Goal: Information Seeking & Learning: Learn about a topic

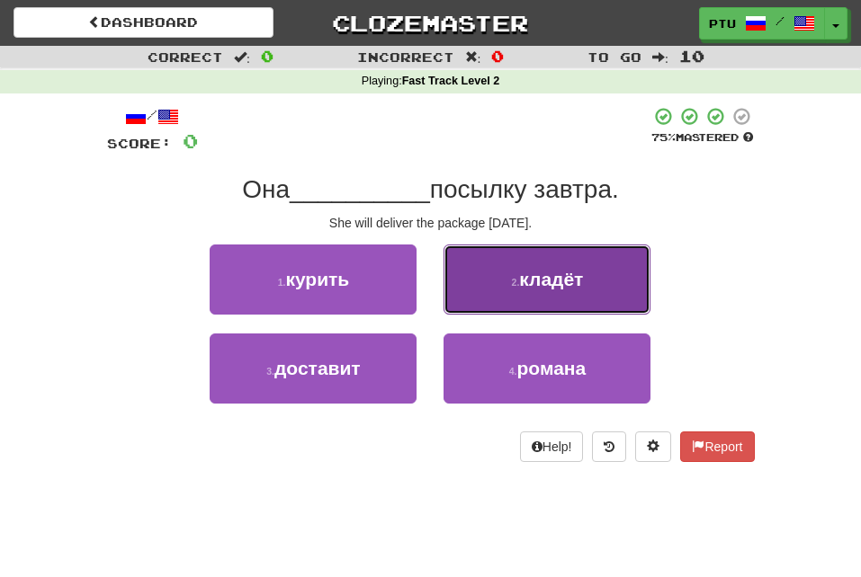
click at [538, 282] on span "кладёт" at bounding box center [551, 279] width 64 height 21
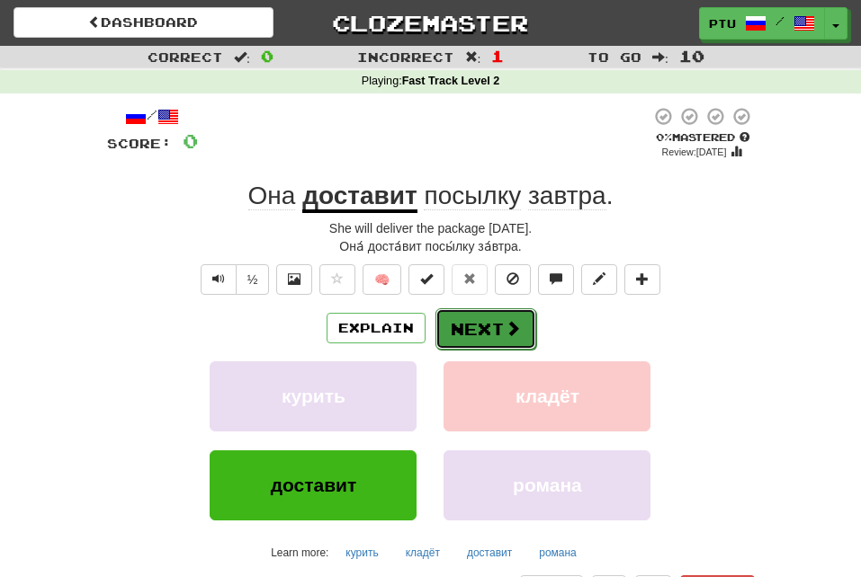
click at [472, 325] on button "Next" at bounding box center [485, 328] width 101 height 41
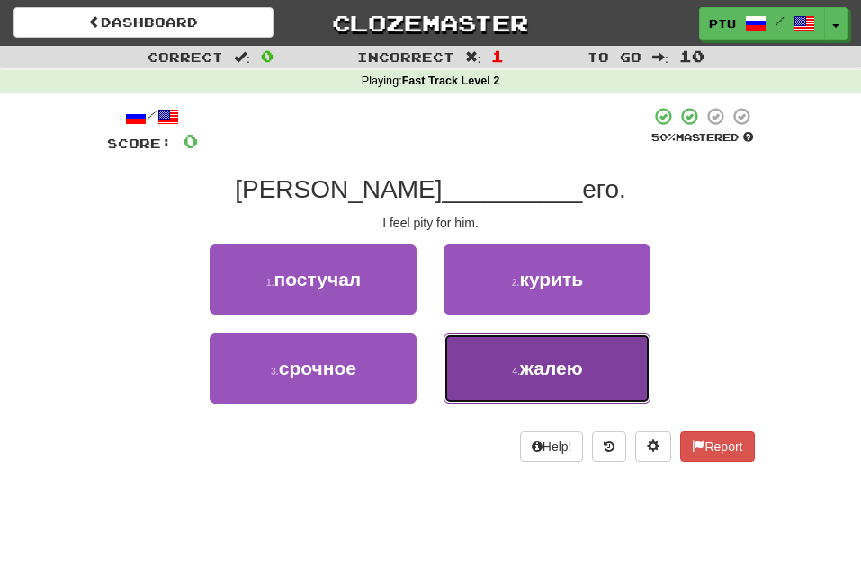
click at [560, 370] on span "жалею" at bounding box center [551, 368] width 63 height 21
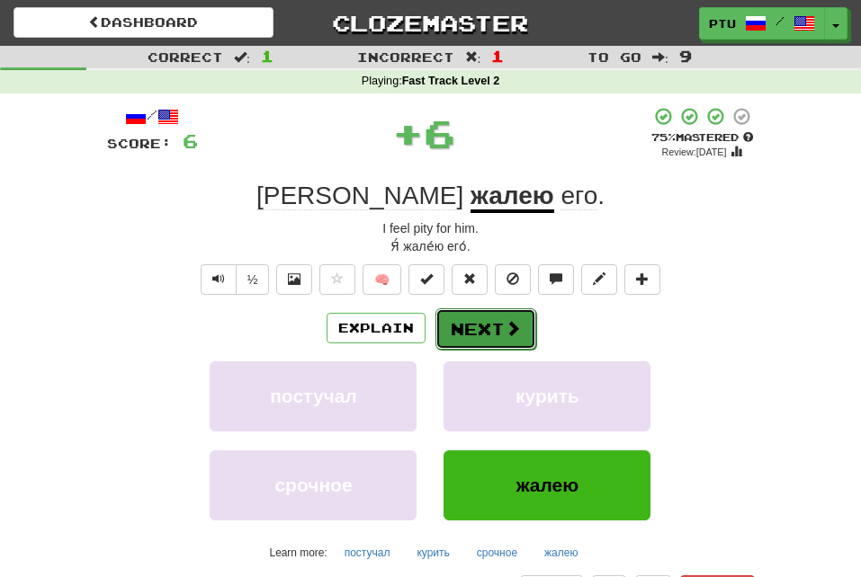
click at [486, 324] on button "Next" at bounding box center [485, 328] width 101 height 41
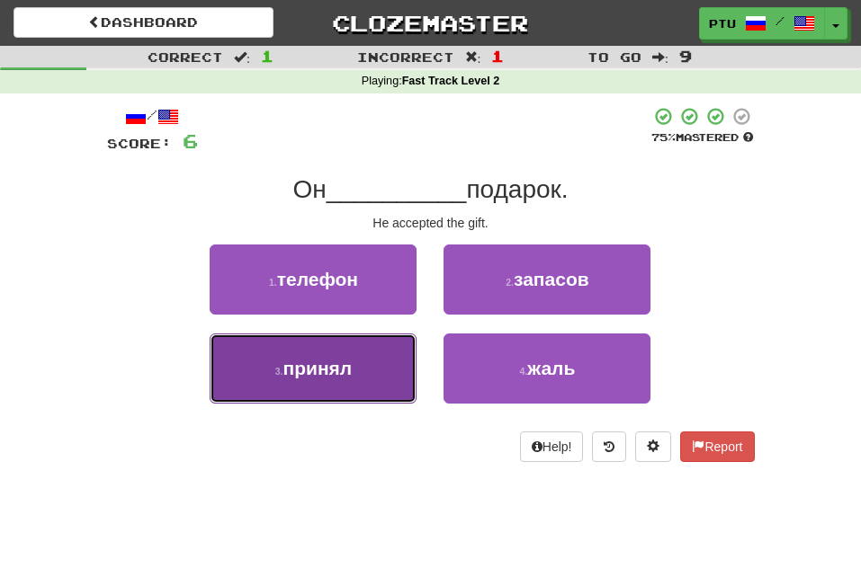
click at [300, 365] on span "принял" at bounding box center [317, 368] width 69 height 21
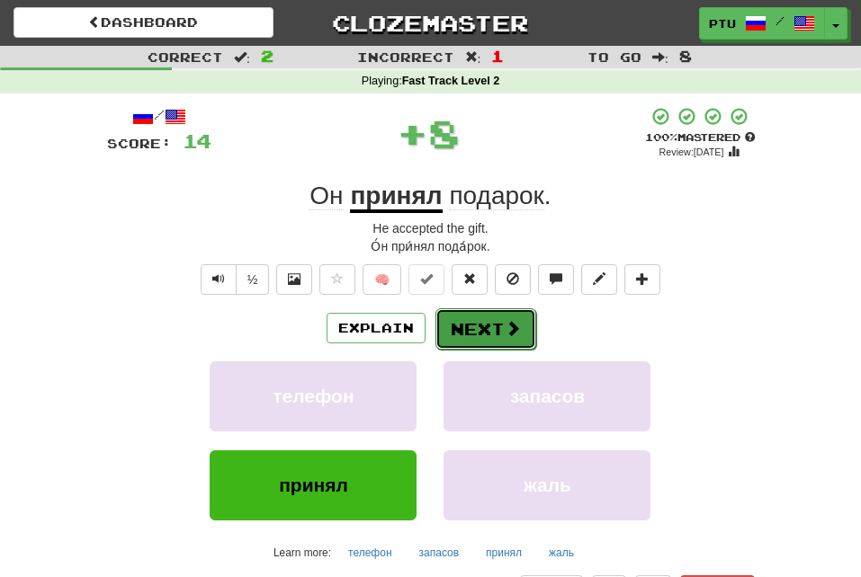
click at [492, 327] on button "Next" at bounding box center [485, 328] width 101 height 41
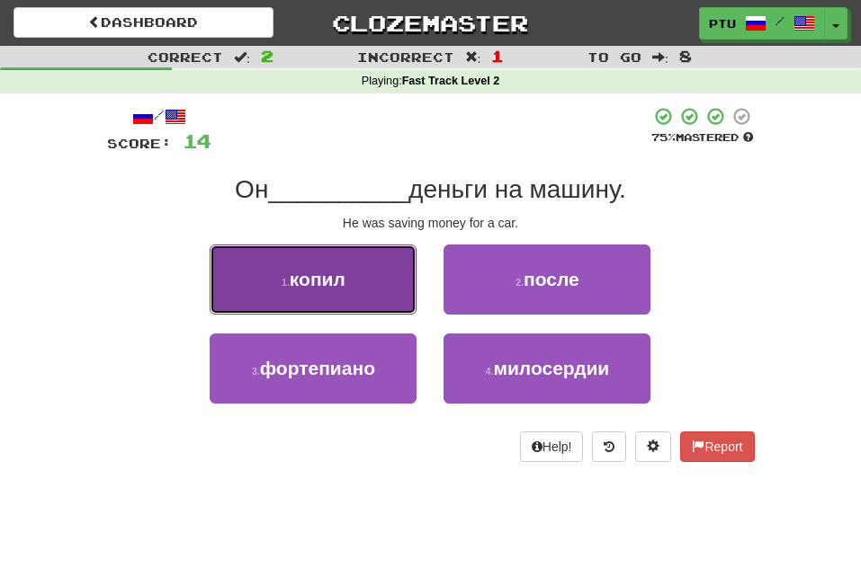
click at [335, 294] on button "1 . копил" at bounding box center [313, 280] width 207 height 70
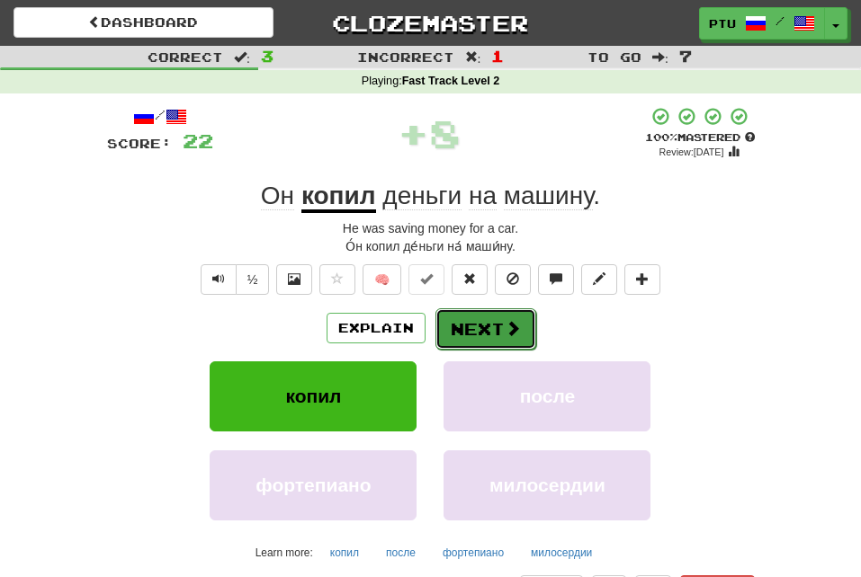
click at [494, 328] on button "Next" at bounding box center [485, 328] width 101 height 41
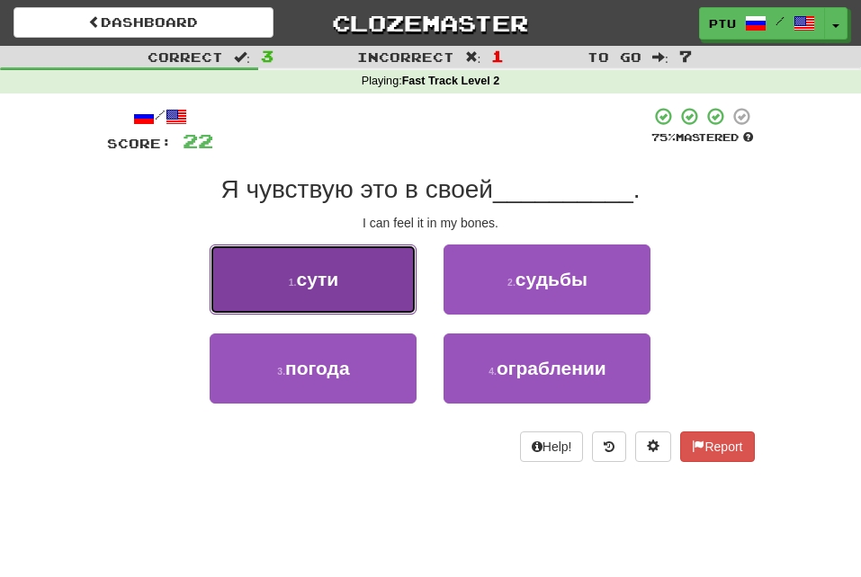
click at [331, 290] on button "1 . сути" at bounding box center [313, 280] width 207 height 70
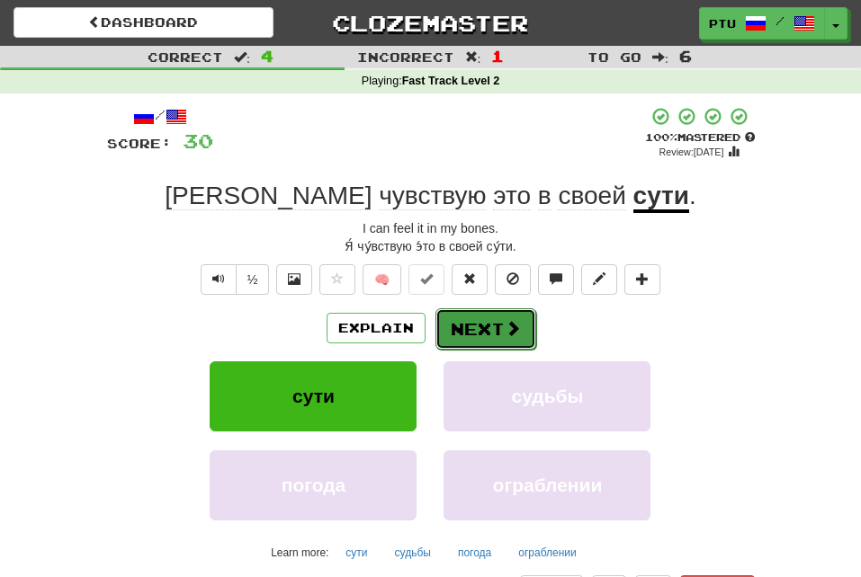
click at [490, 324] on button "Next" at bounding box center [485, 328] width 101 height 41
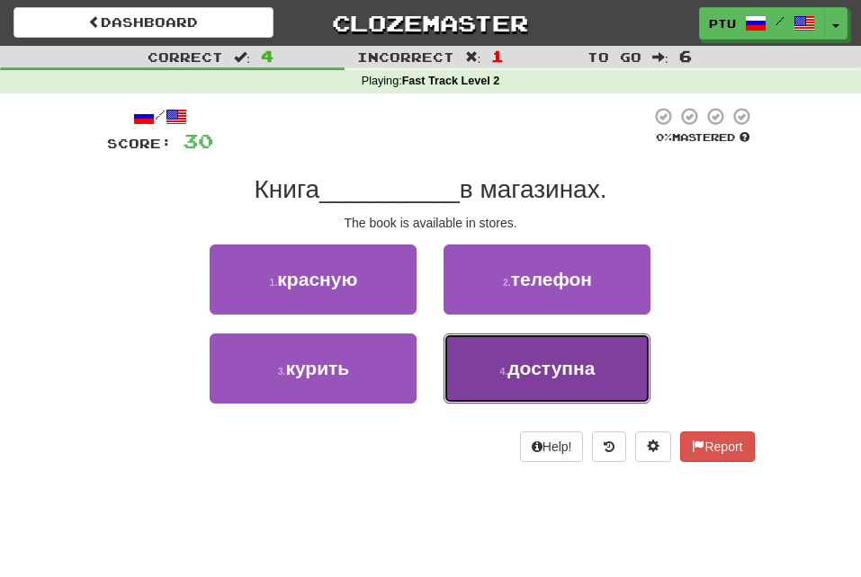
click at [543, 369] on span "доступна" at bounding box center [550, 368] width 87 height 21
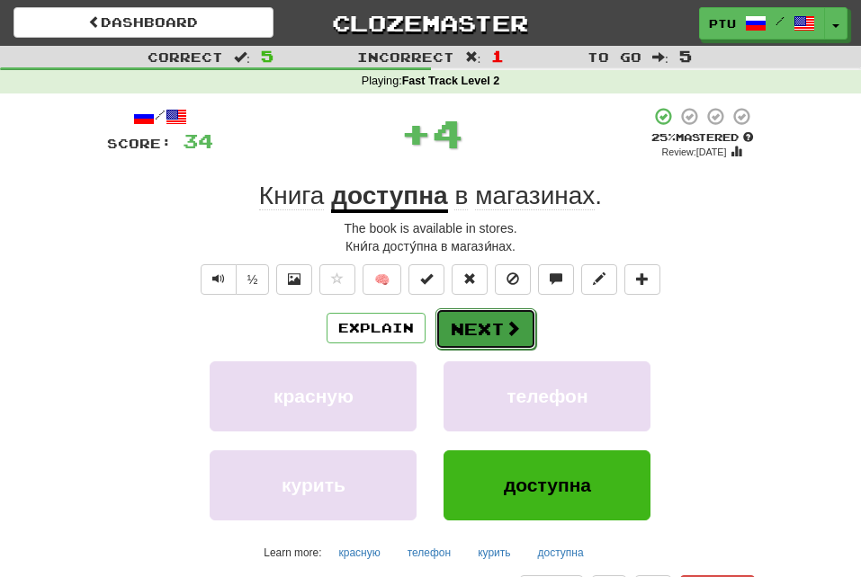
click at [472, 326] on button "Next" at bounding box center [485, 328] width 101 height 41
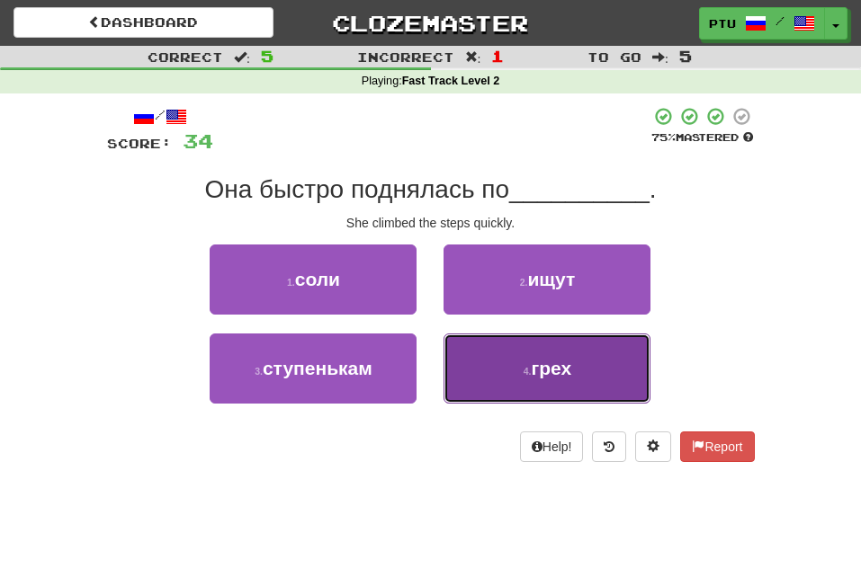
click at [550, 380] on button "4 . грех" at bounding box center [546, 369] width 207 height 70
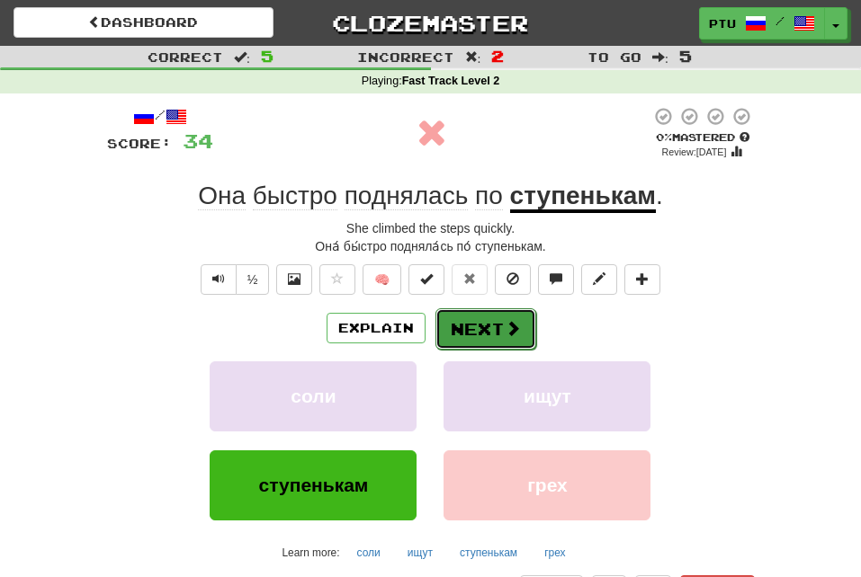
click at [459, 327] on button "Next" at bounding box center [485, 328] width 101 height 41
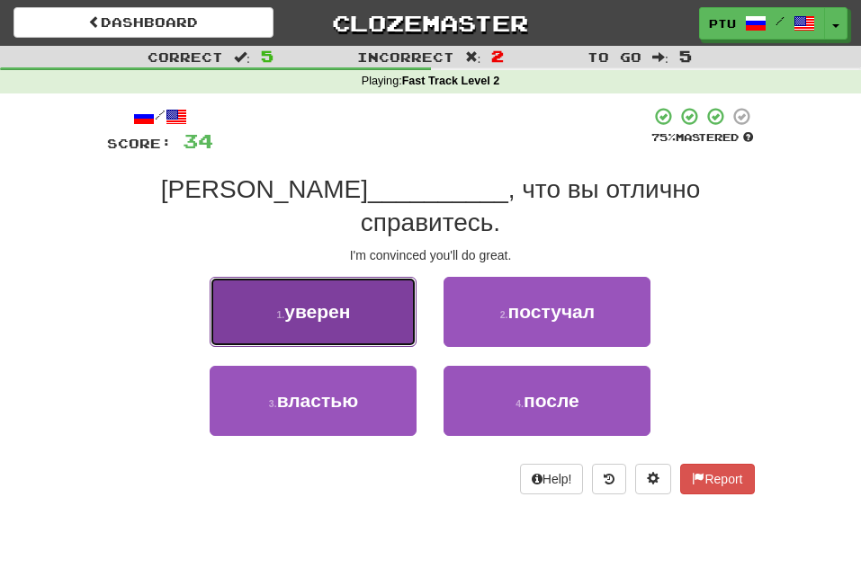
click at [316, 301] on span "уверен" at bounding box center [317, 311] width 66 height 21
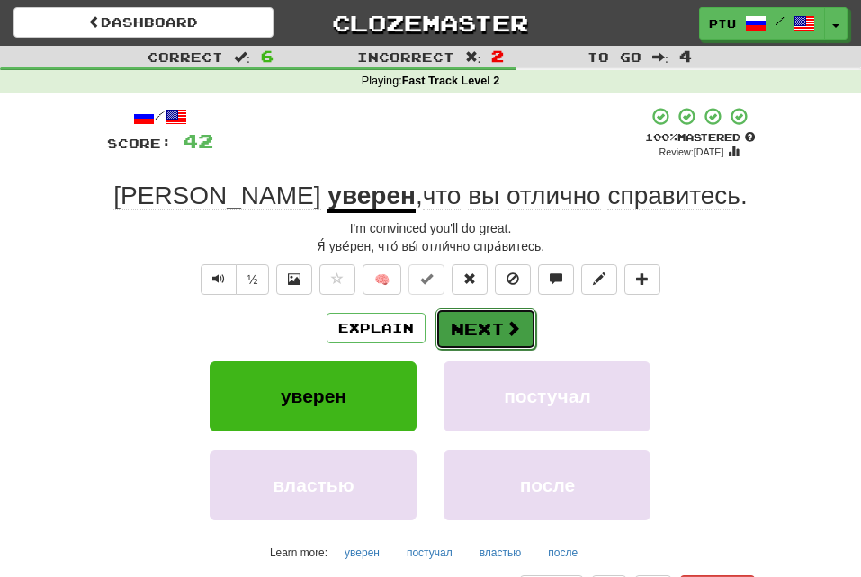
click at [495, 325] on button "Next" at bounding box center [485, 328] width 101 height 41
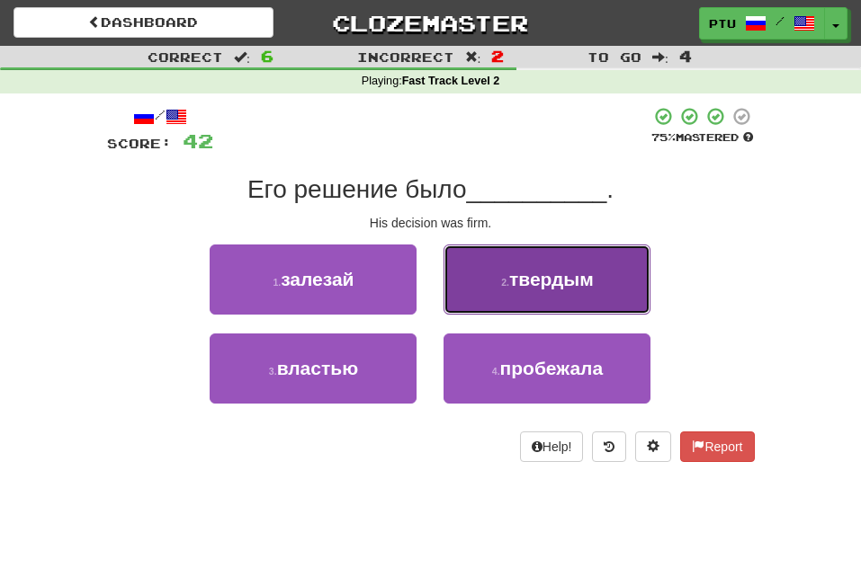
click at [519, 279] on span "твердым" at bounding box center [551, 279] width 85 height 21
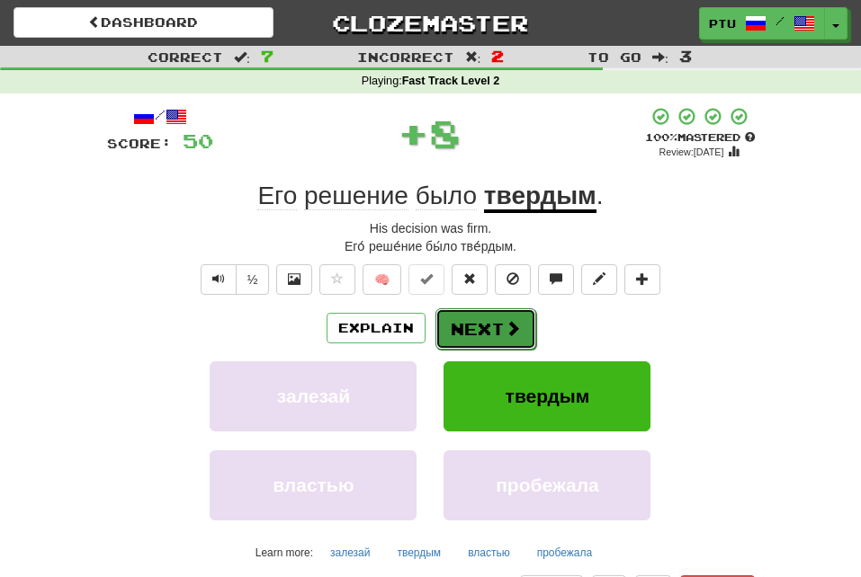
click at [504, 324] on span at bounding box center [512, 328] width 16 height 16
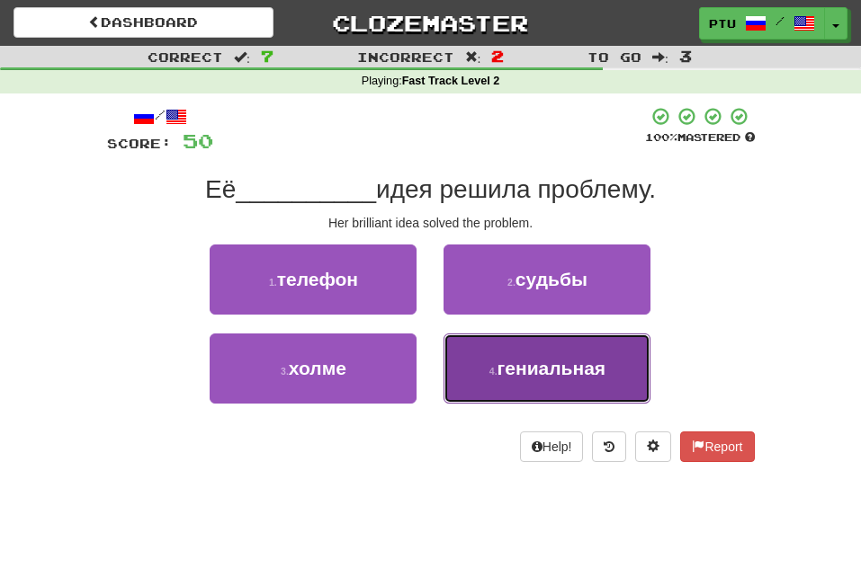
click at [516, 364] on span "гениальная" at bounding box center [551, 368] width 109 height 21
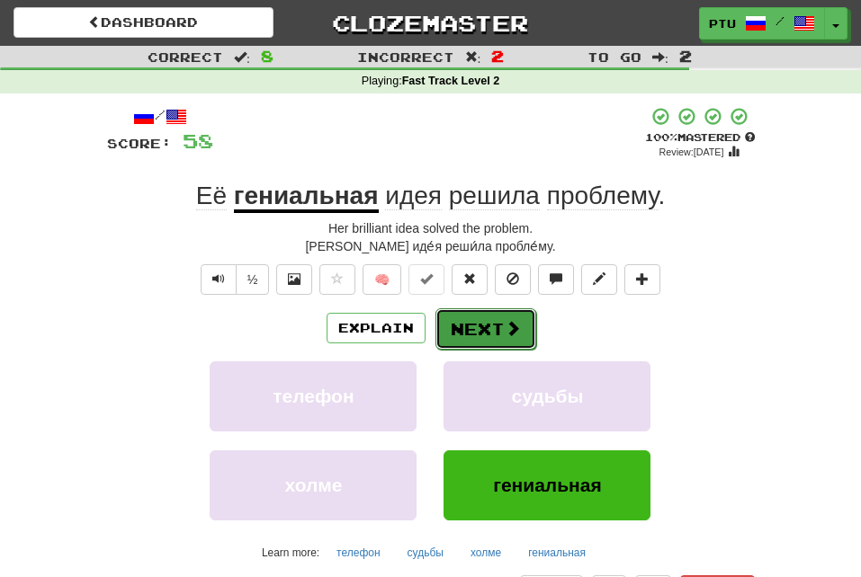
click at [478, 328] on button "Next" at bounding box center [485, 328] width 101 height 41
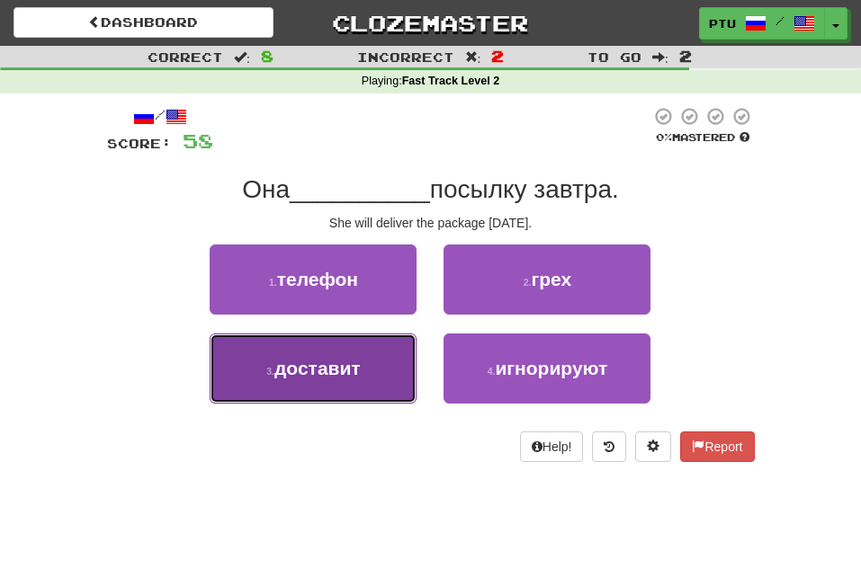
click at [348, 364] on span "доставит" at bounding box center [317, 368] width 86 height 21
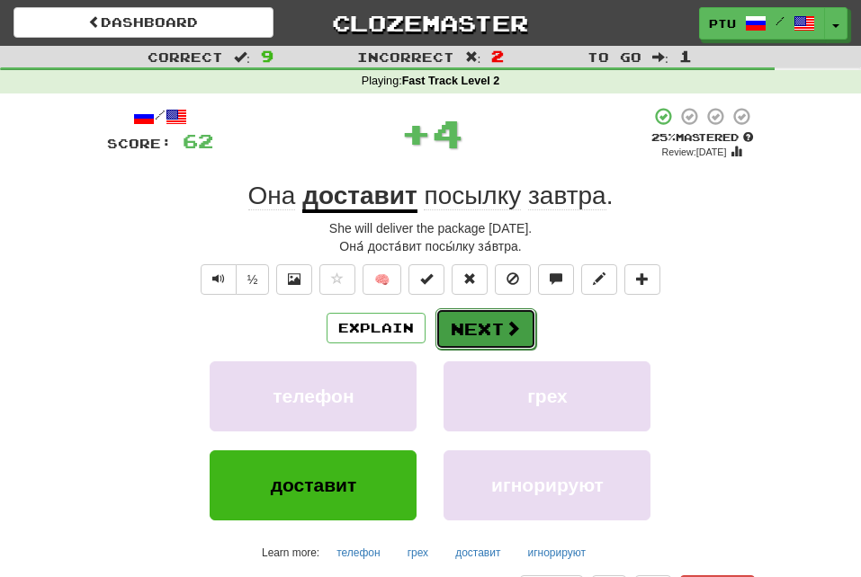
click at [478, 335] on button "Next" at bounding box center [485, 328] width 101 height 41
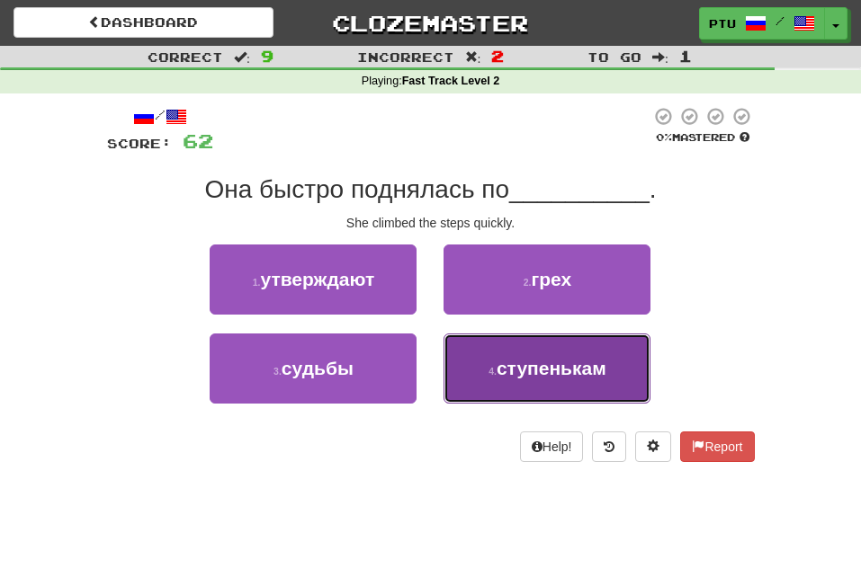
click at [546, 365] on span "ступенькам" at bounding box center [551, 368] width 110 height 21
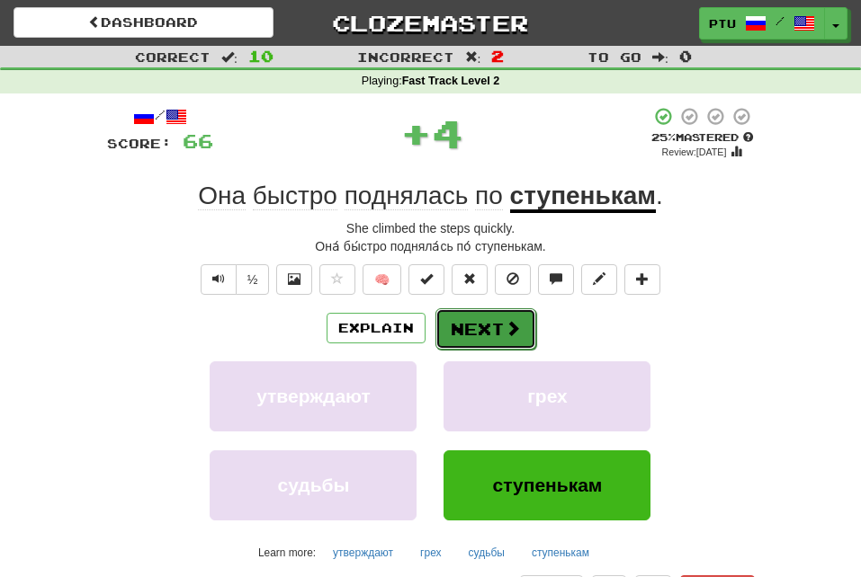
click at [491, 328] on button "Next" at bounding box center [485, 328] width 101 height 41
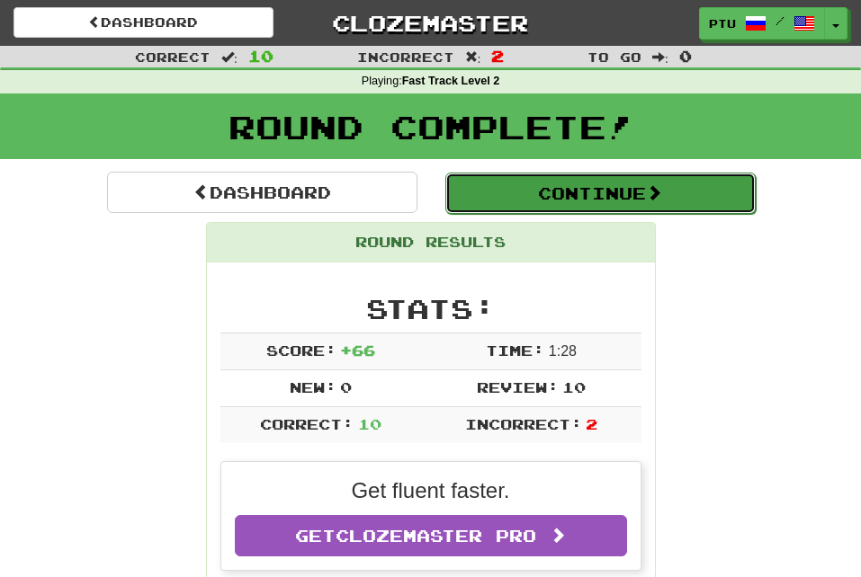
click at [618, 188] on button "Continue" at bounding box center [600, 193] width 310 height 41
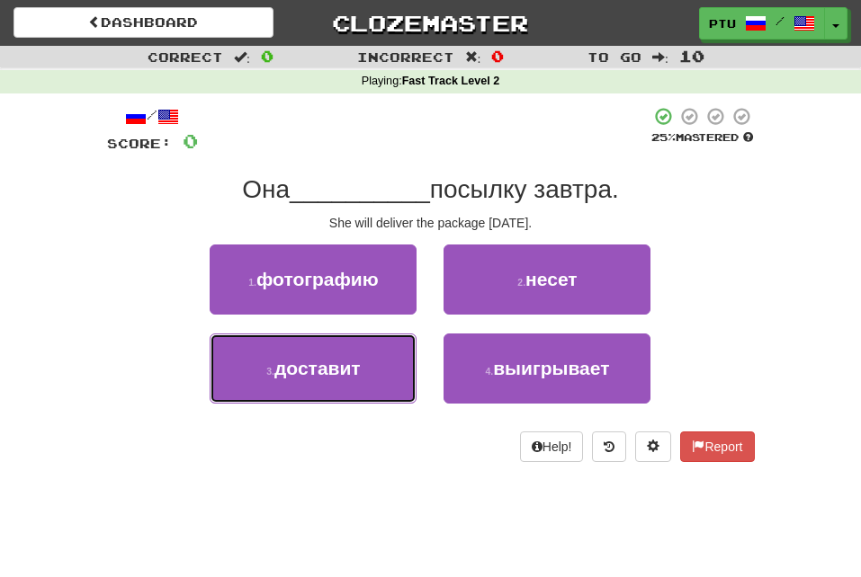
click at [318, 350] on button "3 . доставит" at bounding box center [313, 369] width 207 height 70
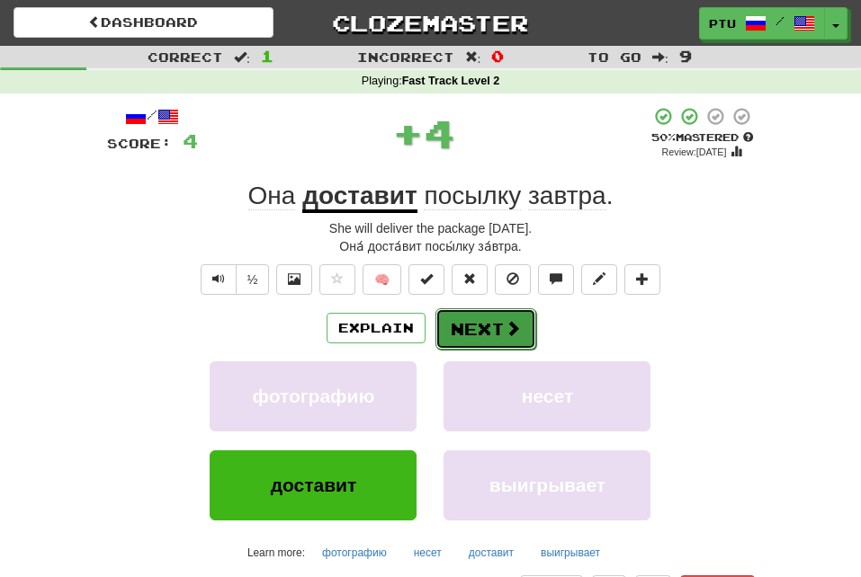
click at [476, 322] on button "Next" at bounding box center [485, 328] width 101 height 41
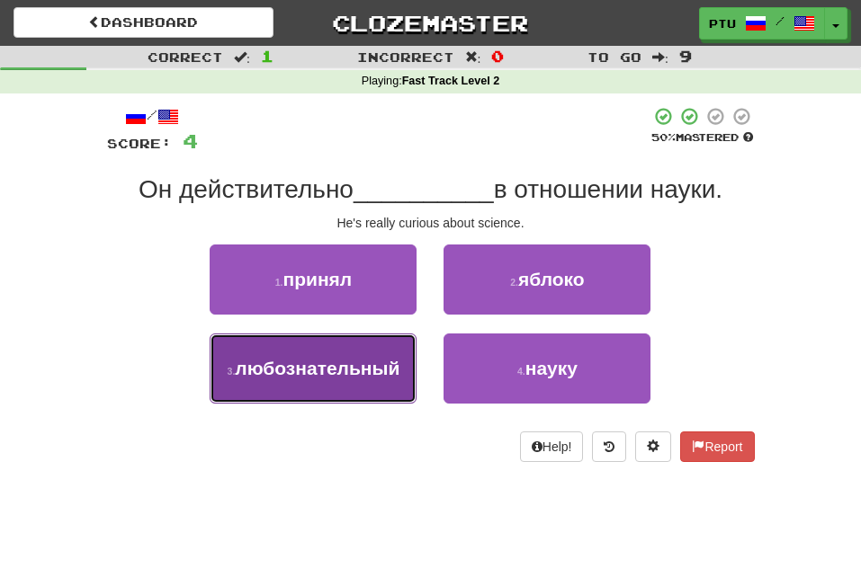
click at [388, 361] on span "любознательный" at bounding box center [317, 368] width 165 height 21
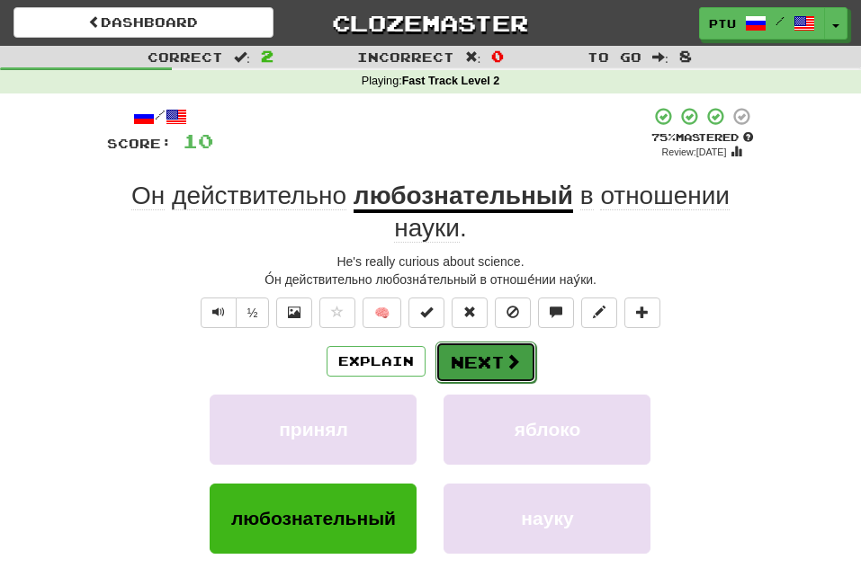
click at [490, 358] on button "Next" at bounding box center [485, 362] width 101 height 41
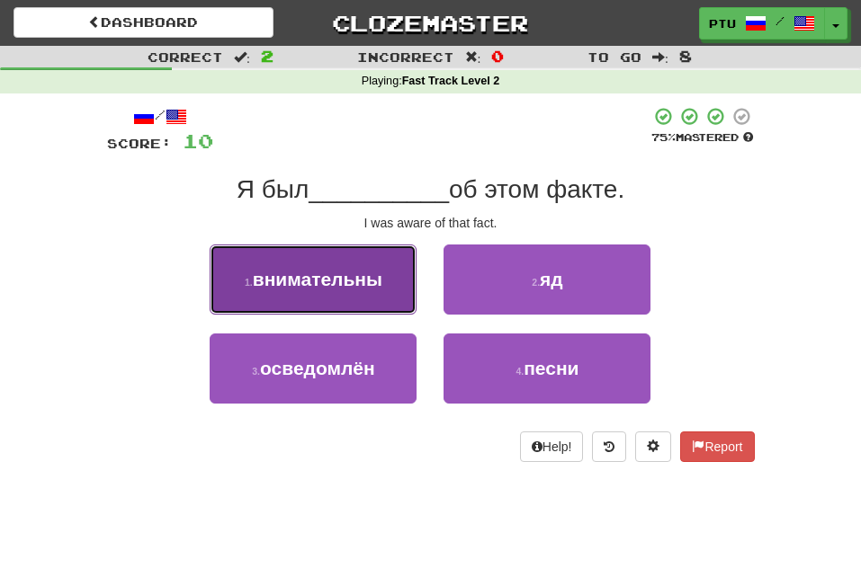
click at [364, 288] on span "внимательны" at bounding box center [317, 279] width 129 height 21
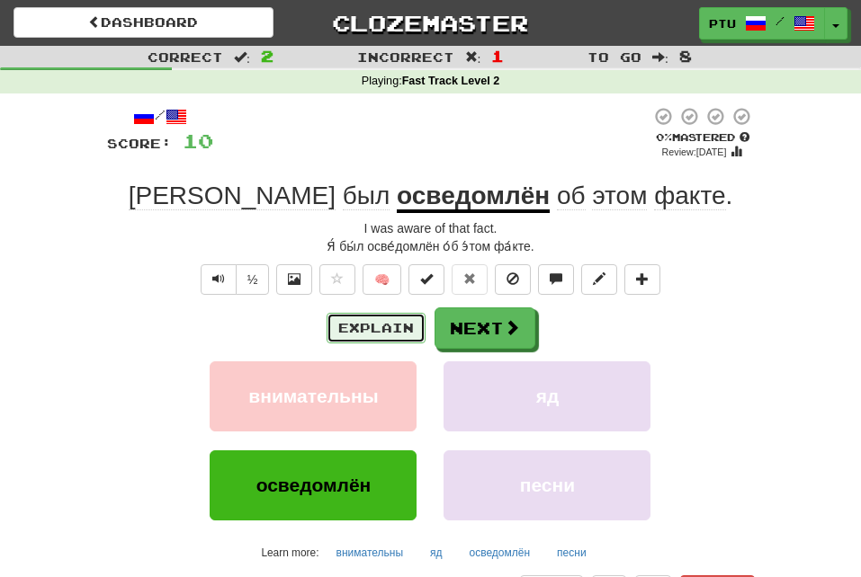
click at [373, 327] on button "Explain" at bounding box center [375, 328] width 99 height 31
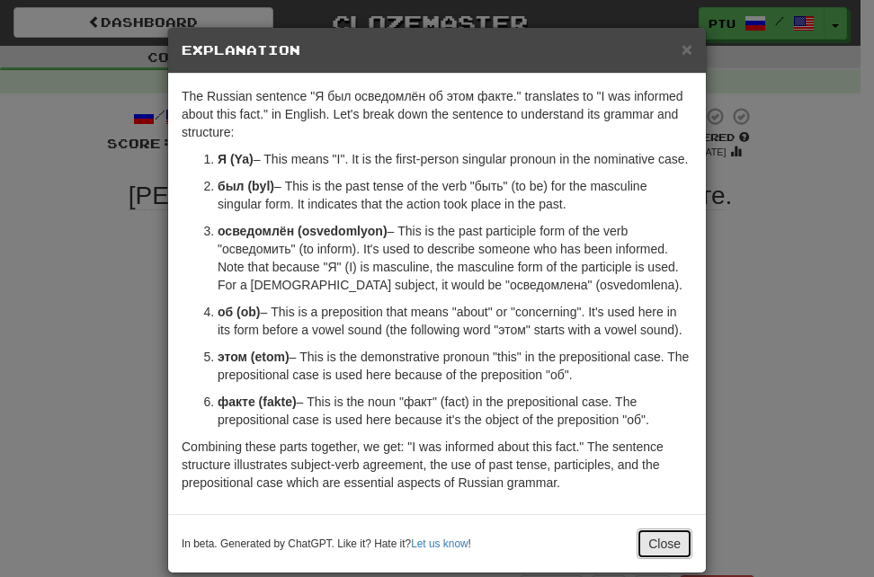
click at [665, 541] on button "Close" at bounding box center [665, 544] width 56 height 31
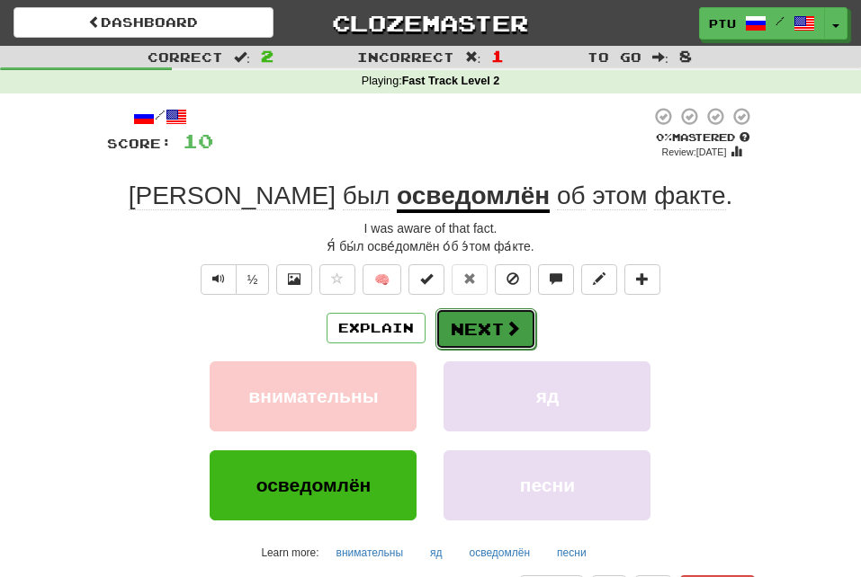
click at [494, 324] on button "Next" at bounding box center [485, 328] width 101 height 41
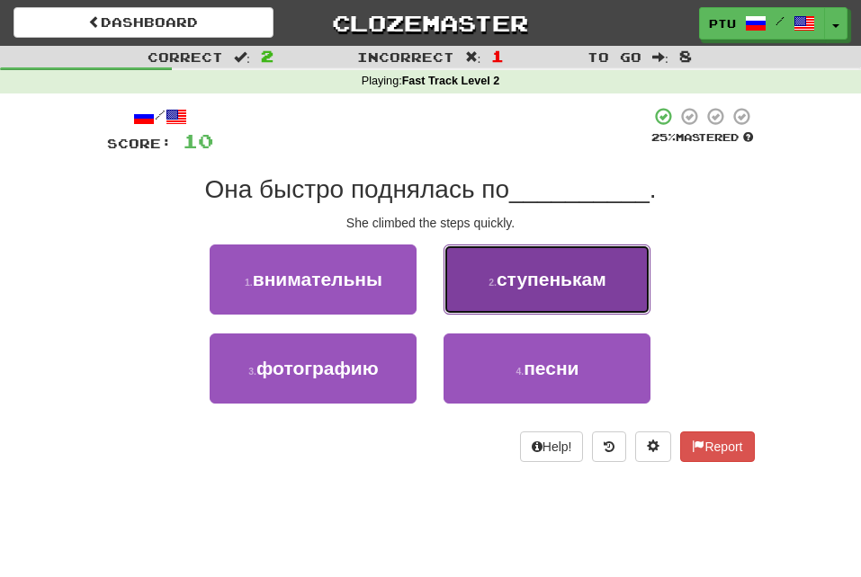
click at [533, 289] on span "ступенькам" at bounding box center [551, 279] width 110 height 21
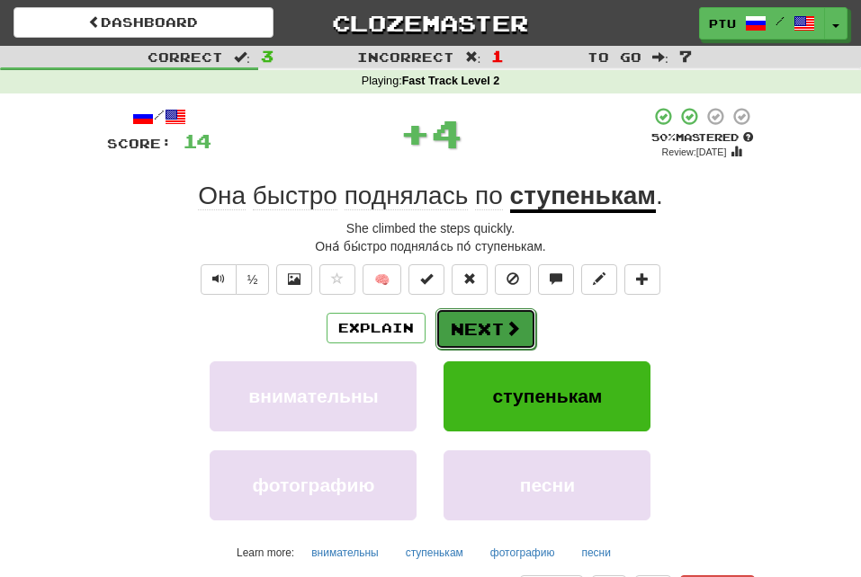
click at [513, 331] on span at bounding box center [512, 328] width 16 height 16
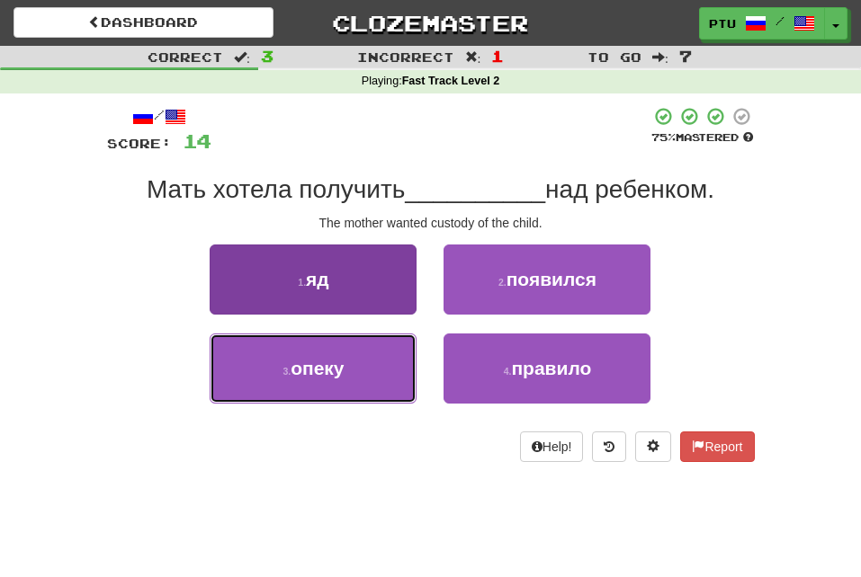
click at [354, 366] on button "3 . опеку" at bounding box center [313, 369] width 207 height 70
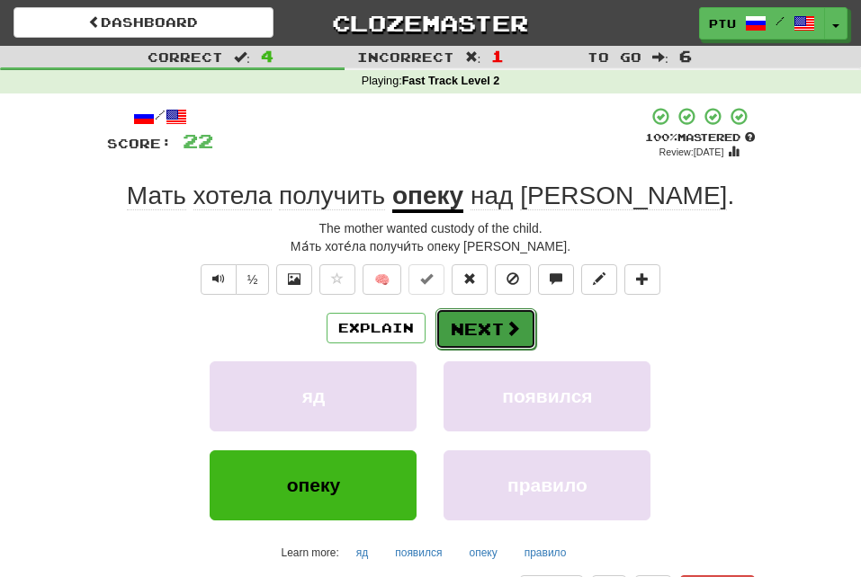
click at [460, 326] on button "Next" at bounding box center [485, 328] width 101 height 41
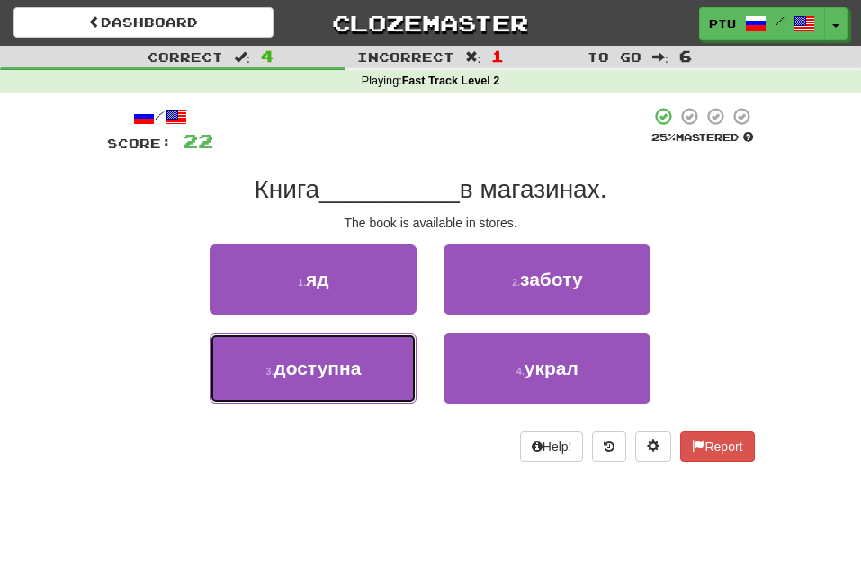
click at [361, 360] on span "доступна" at bounding box center [316, 368] width 87 height 21
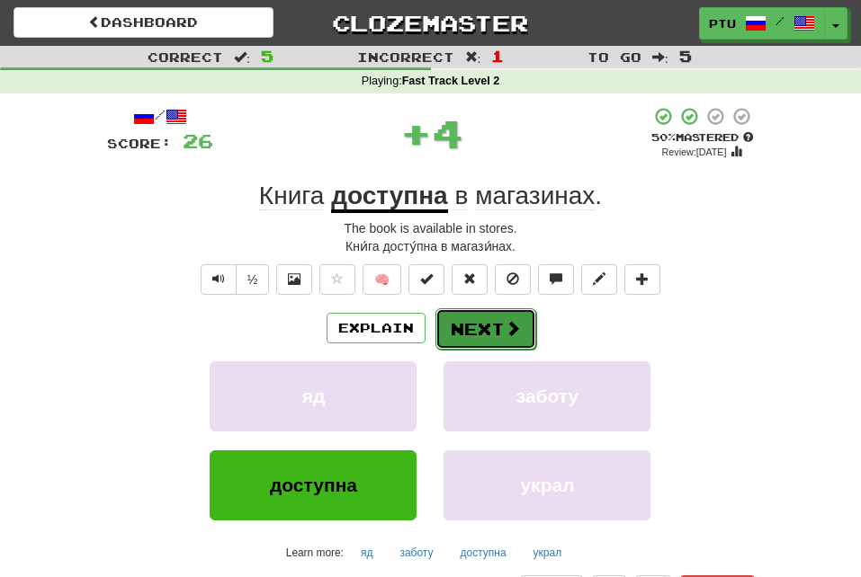
click at [471, 329] on button "Next" at bounding box center [485, 328] width 101 height 41
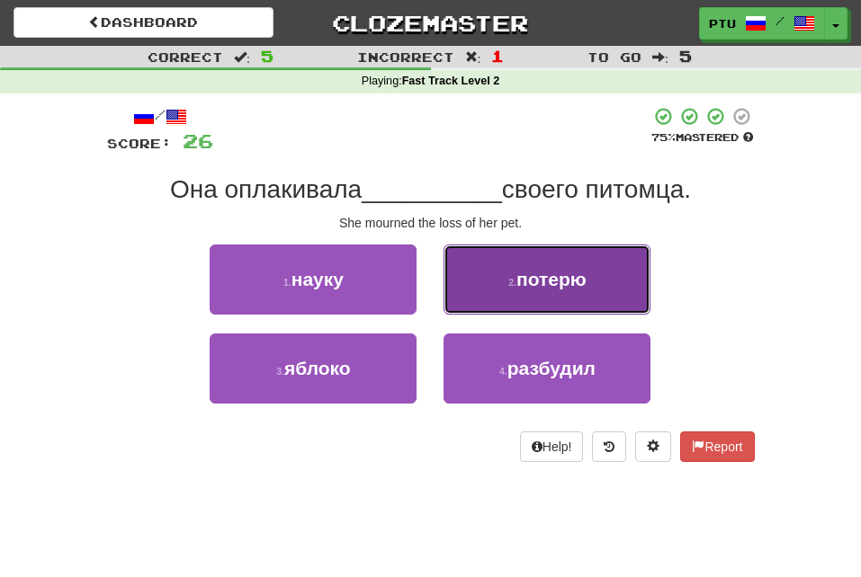
click at [525, 287] on span "потерю" at bounding box center [551, 279] width 70 height 21
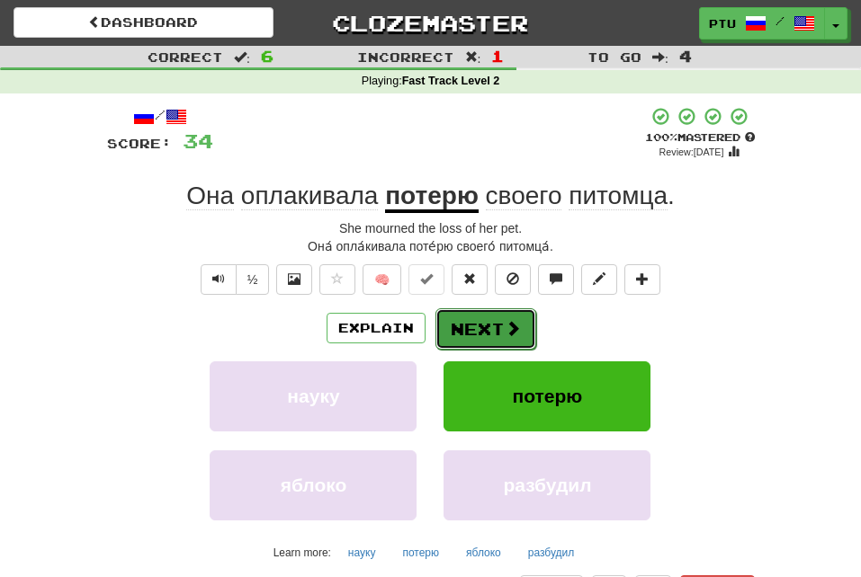
click at [509, 320] on span at bounding box center [512, 328] width 16 height 16
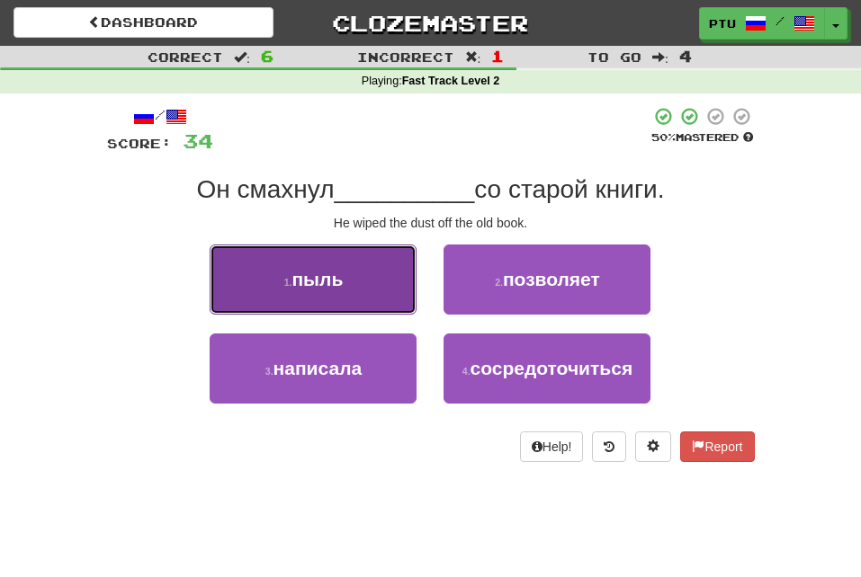
click at [310, 284] on span "пыль" at bounding box center [316, 279] width 51 height 21
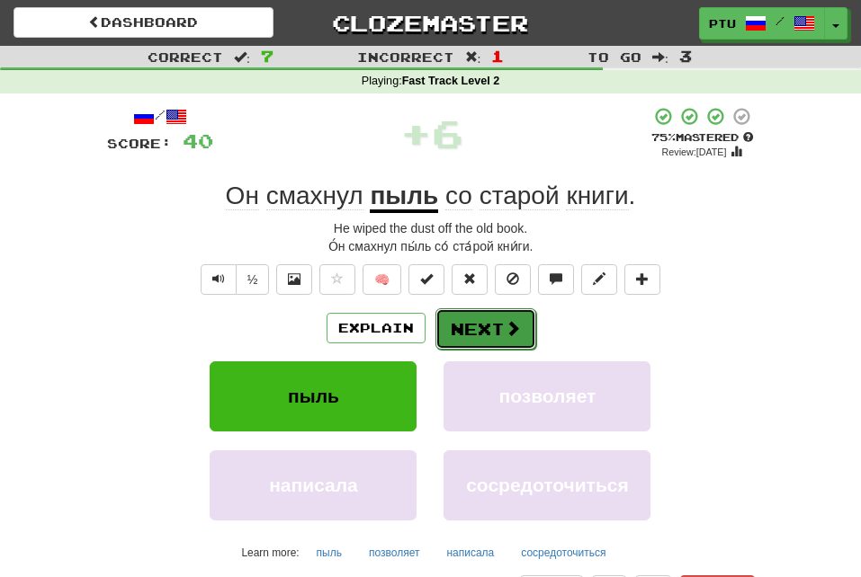
click at [494, 321] on button "Next" at bounding box center [485, 328] width 101 height 41
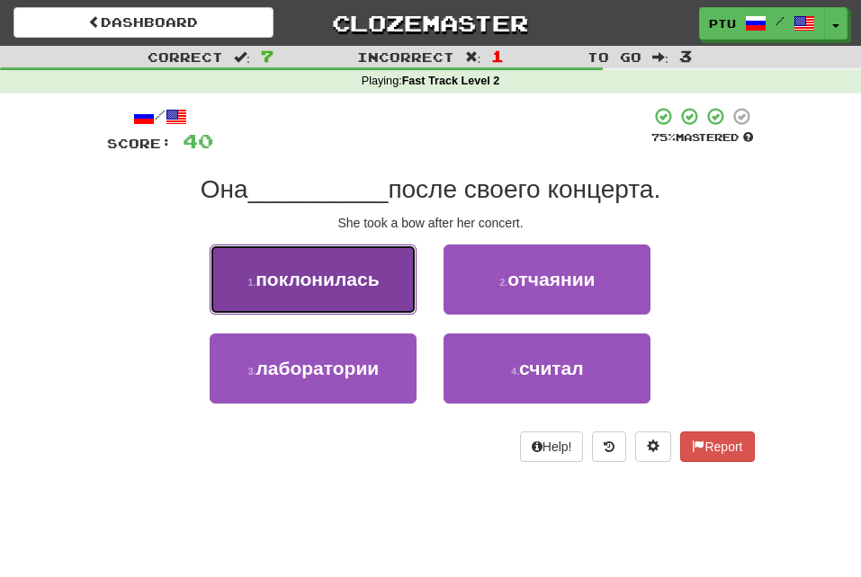
click at [383, 289] on button "1 . поклонилась" at bounding box center [313, 280] width 207 height 70
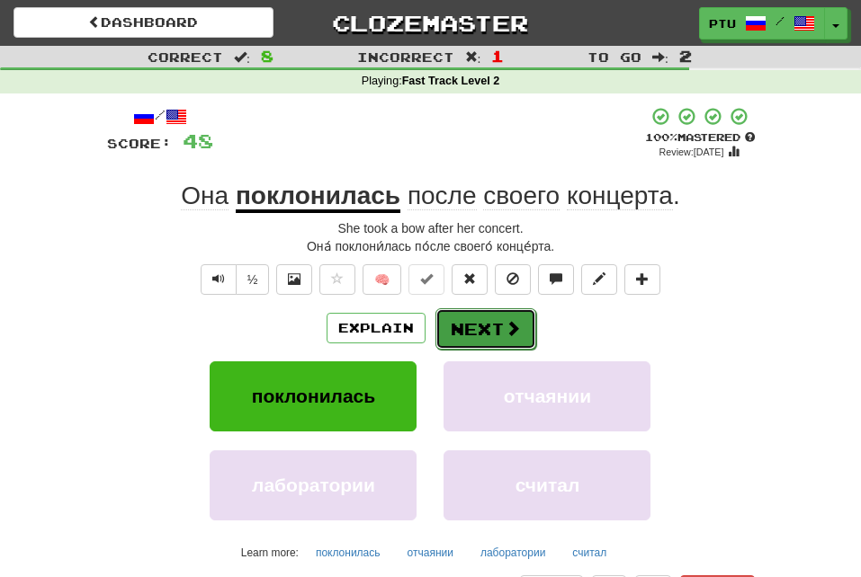
click at [500, 328] on button "Next" at bounding box center [485, 328] width 101 height 41
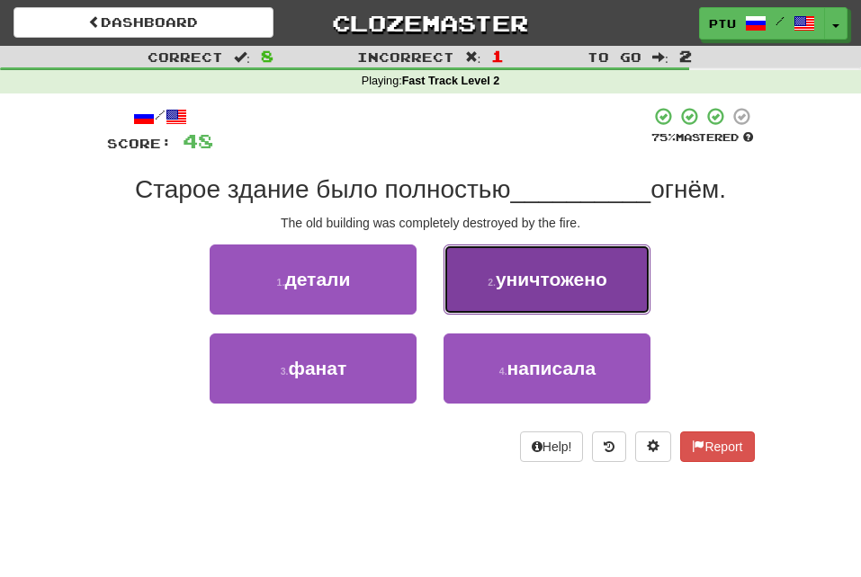
click at [547, 283] on span "уничтожено" at bounding box center [551, 279] width 112 height 21
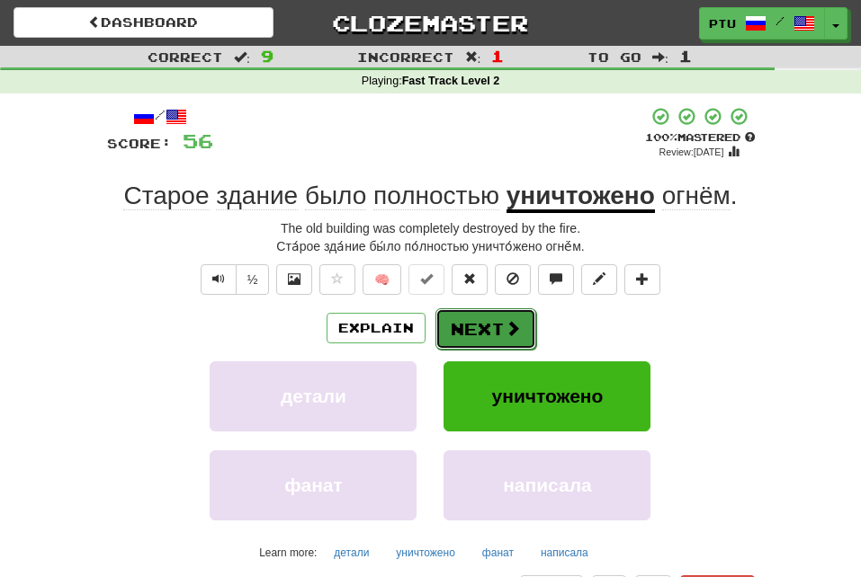
click at [494, 323] on button "Next" at bounding box center [485, 328] width 101 height 41
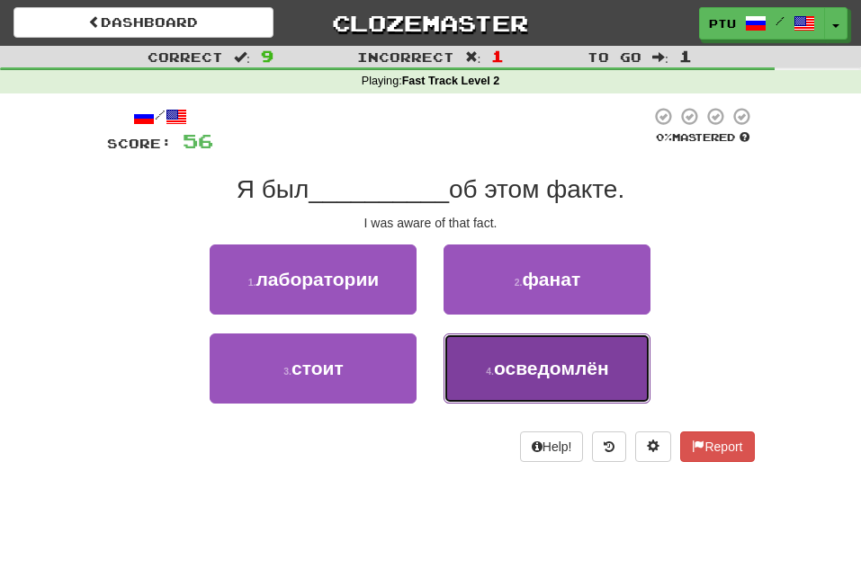
click at [539, 374] on span "осведомлён" at bounding box center [551, 368] width 115 height 21
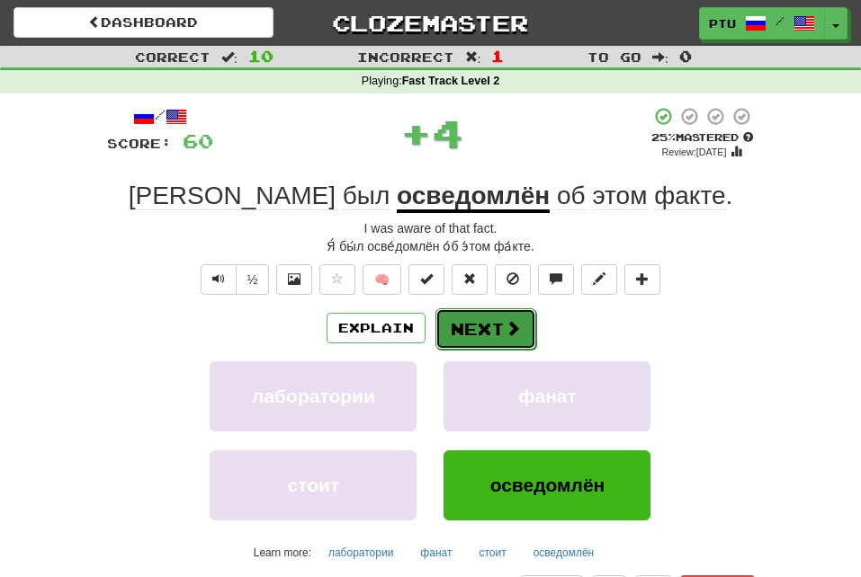
click at [495, 326] on button "Next" at bounding box center [485, 328] width 101 height 41
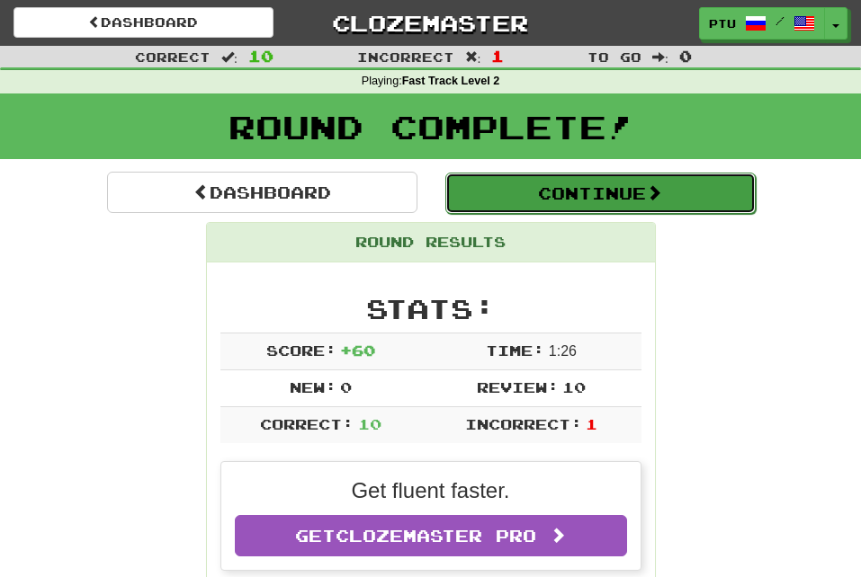
click at [576, 191] on button "Continue" at bounding box center [600, 193] width 310 height 41
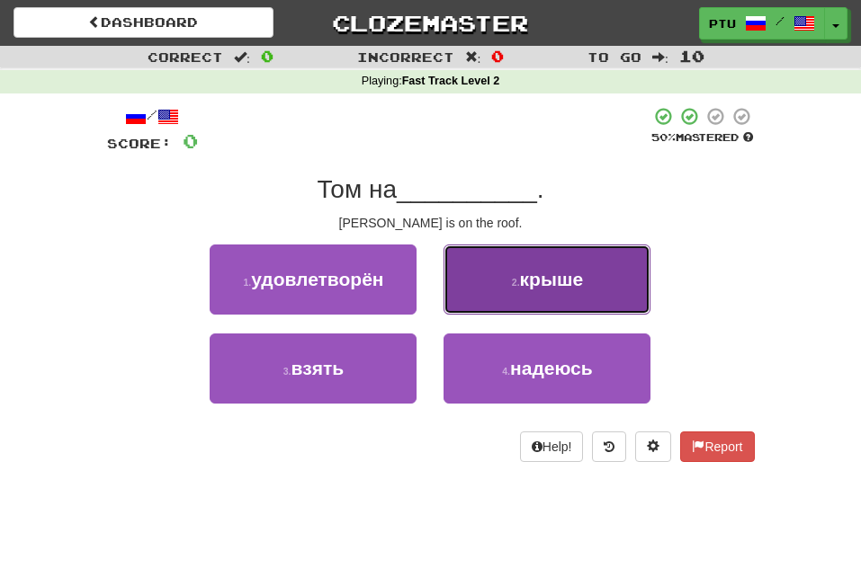
click at [576, 278] on span "крыше" at bounding box center [551, 279] width 63 height 21
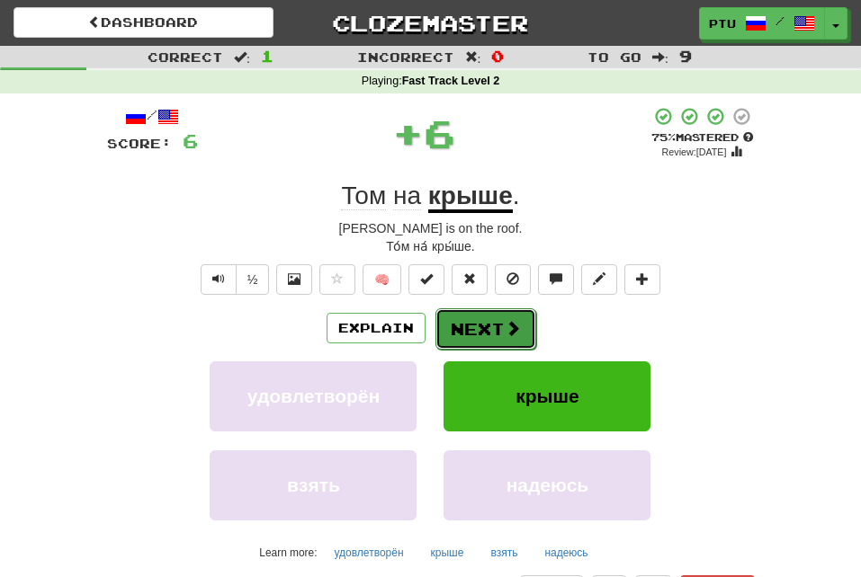
click at [495, 334] on button "Next" at bounding box center [485, 328] width 101 height 41
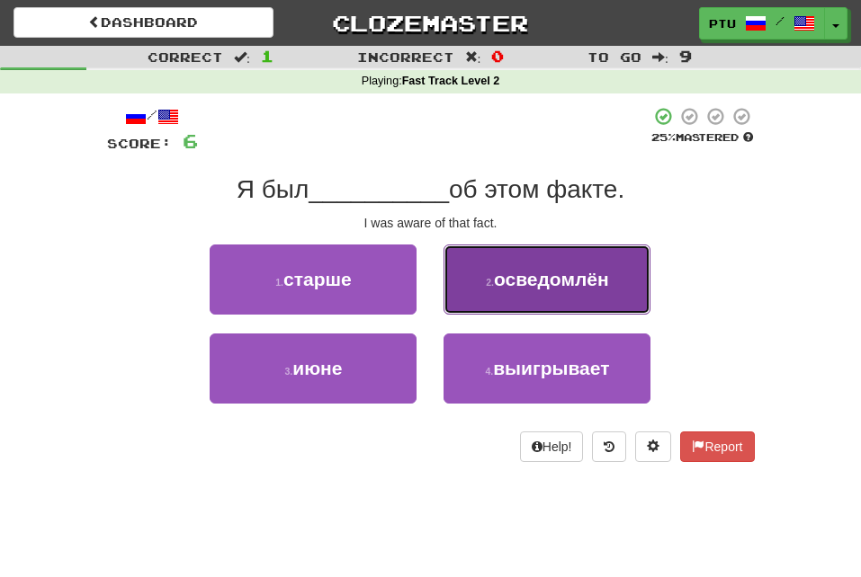
click at [549, 276] on span "осведомлён" at bounding box center [551, 279] width 115 height 21
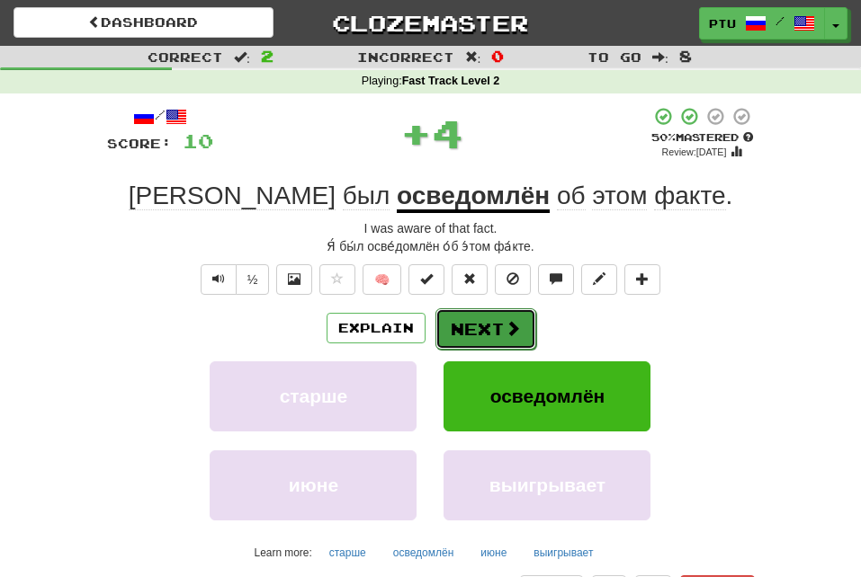
click at [522, 328] on button "Next" at bounding box center [485, 328] width 101 height 41
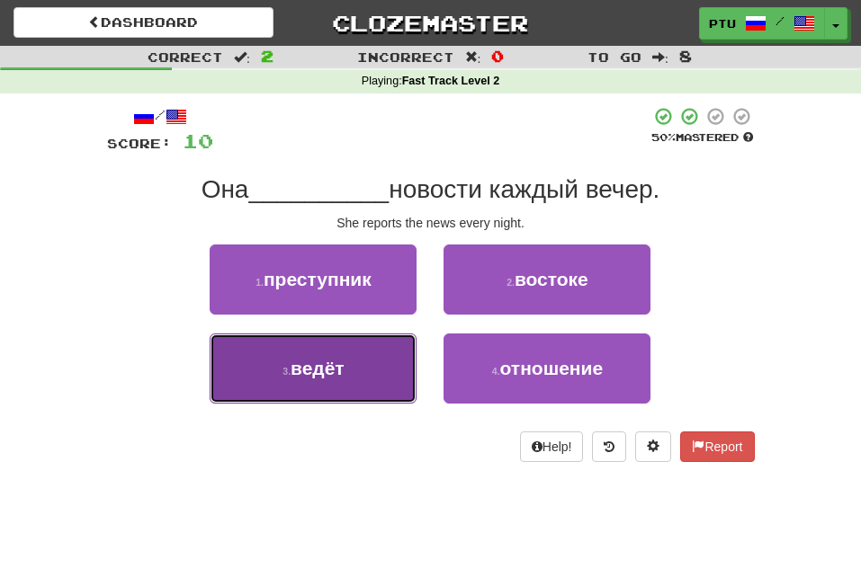
click at [331, 373] on span "ведёт" at bounding box center [317, 368] width 54 height 21
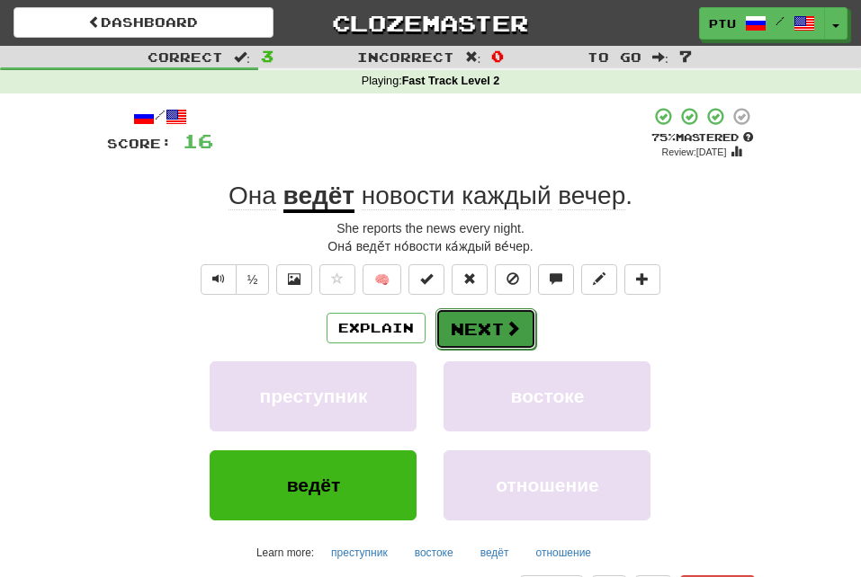
click at [480, 325] on button "Next" at bounding box center [485, 328] width 101 height 41
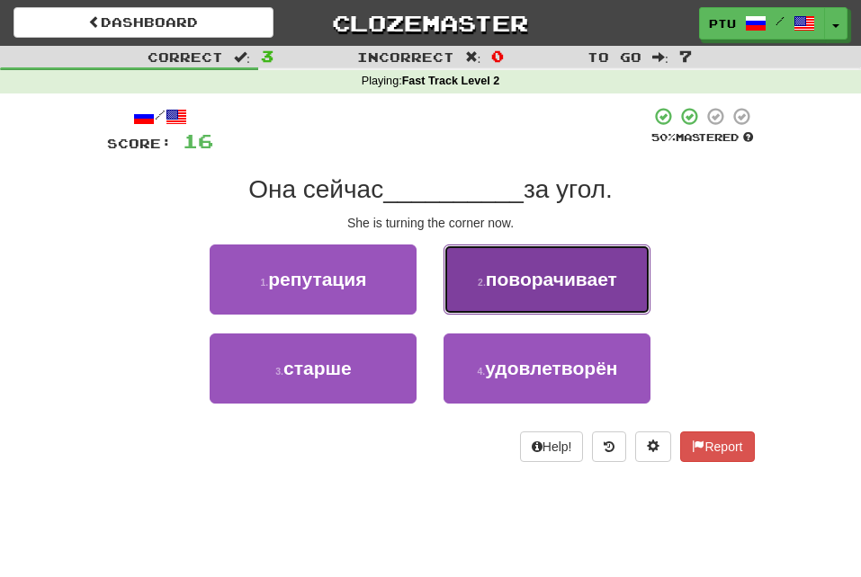
click at [564, 288] on span "поворачивает" at bounding box center [551, 279] width 131 height 21
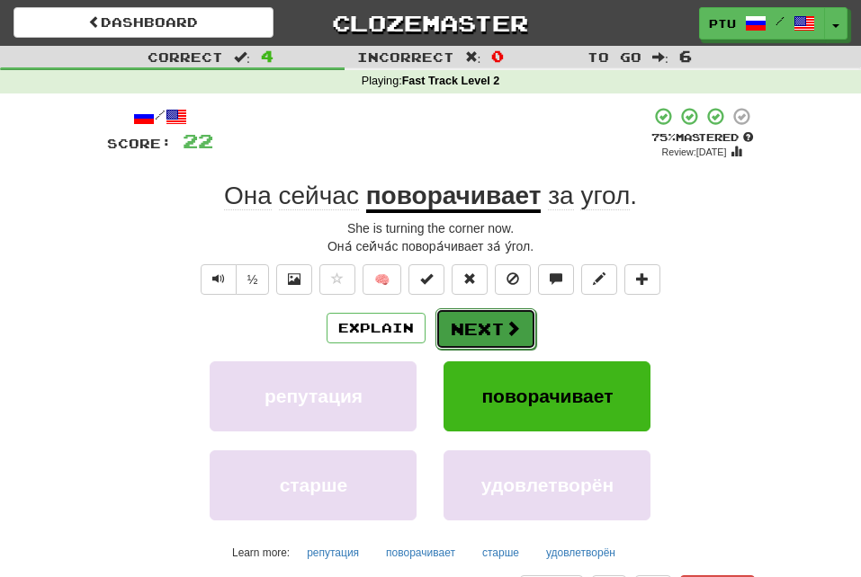
click at [492, 323] on button "Next" at bounding box center [485, 328] width 101 height 41
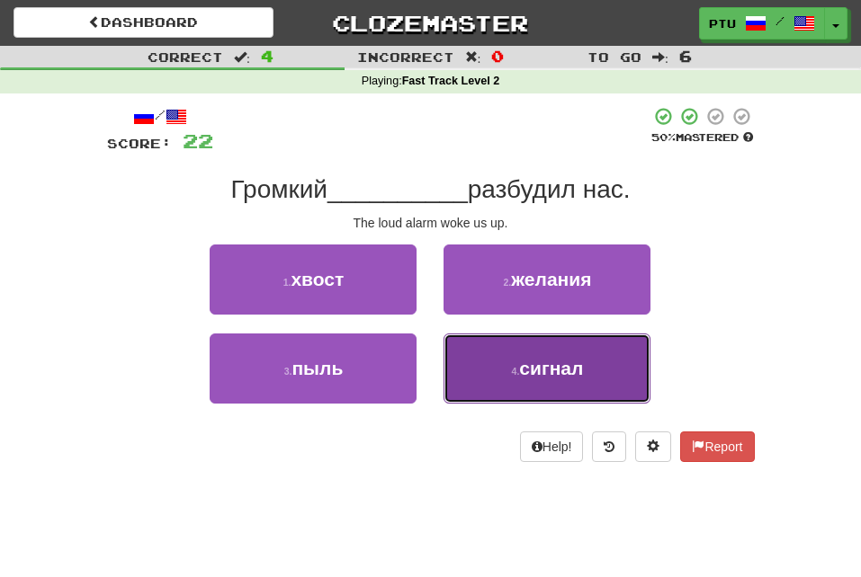
click at [540, 375] on span "сигнал" at bounding box center [551, 368] width 64 height 21
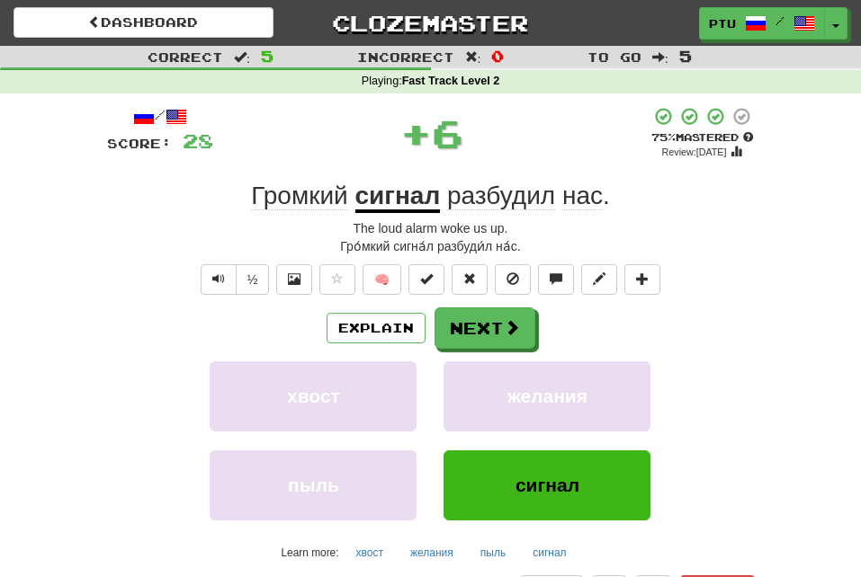
click at [483, 307] on div "/ Score: 28 + 6 75 % Mastered Review: [DATE] Громкий сигнал разбудил нас . The …" at bounding box center [430, 356] width 647 height 501
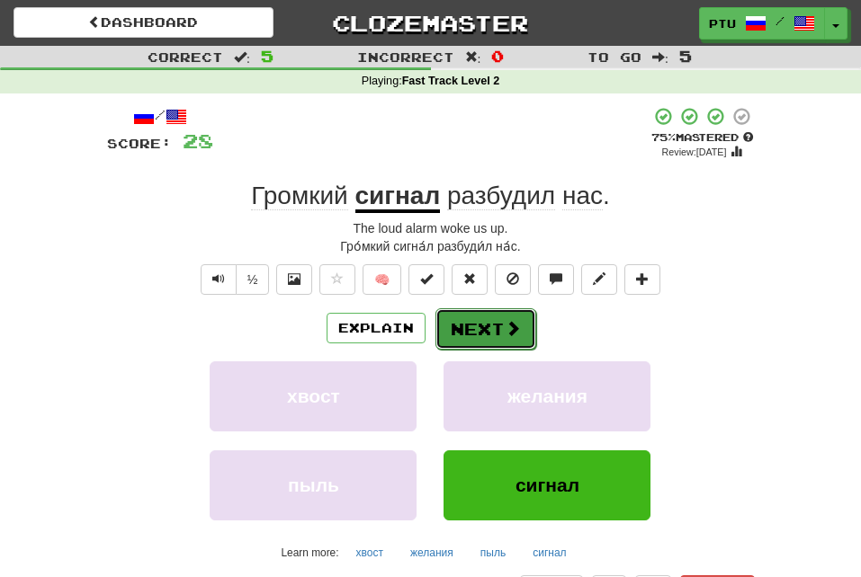
click at [490, 331] on button "Next" at bounding box center [485, 328] width 101 height 41
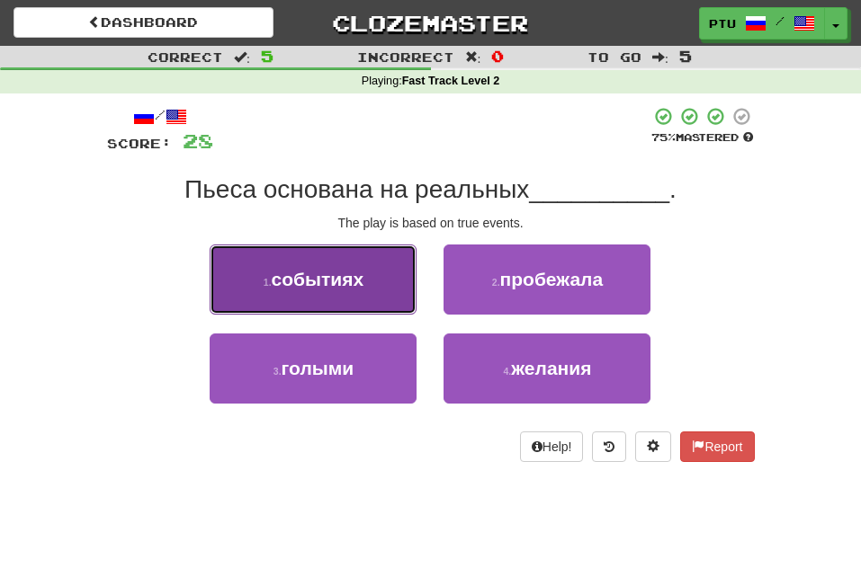
click at [343, 291] on button "1 . событиях" at bounding box center [313, 280] width 207 height 70
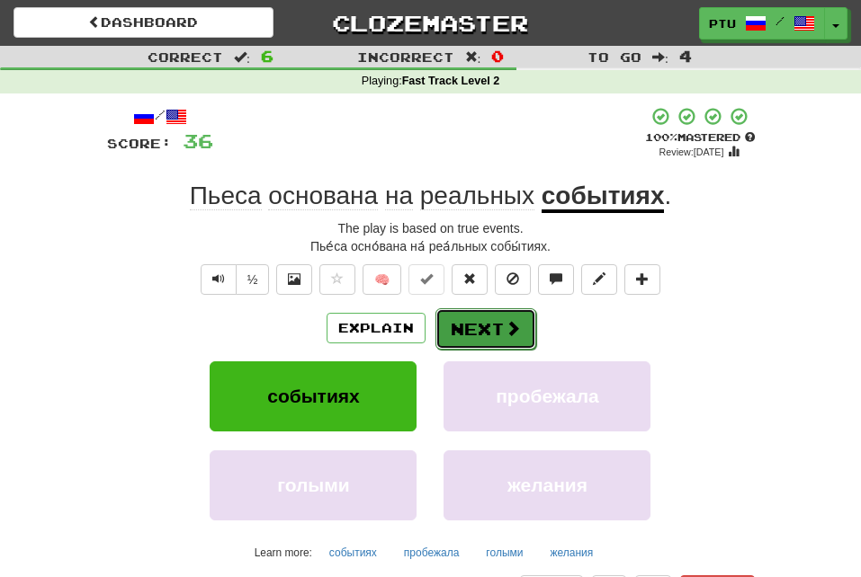
click at [491, 330] on button "Next" at bounding box center [485, 328] width 101 height 41
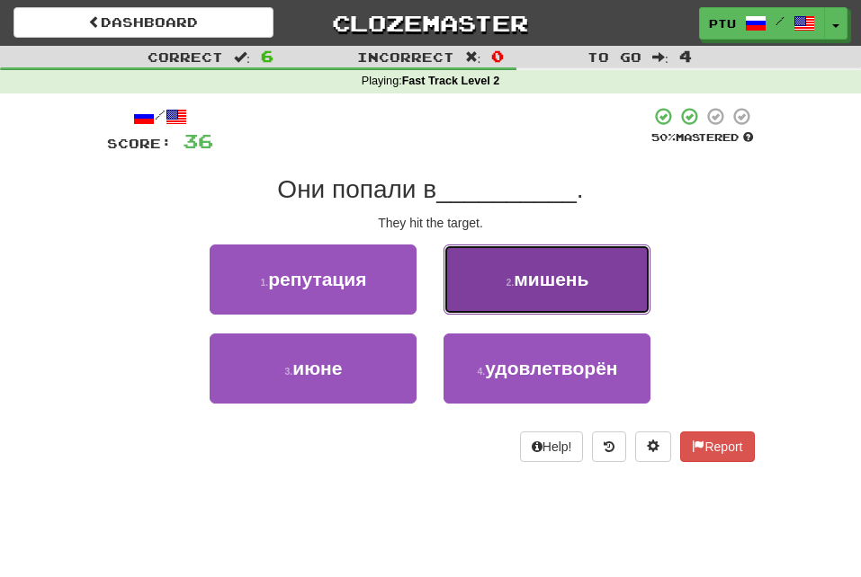
click at [540, 278] on span "мишень" at bounding box center [550, 279] width 75 height 21
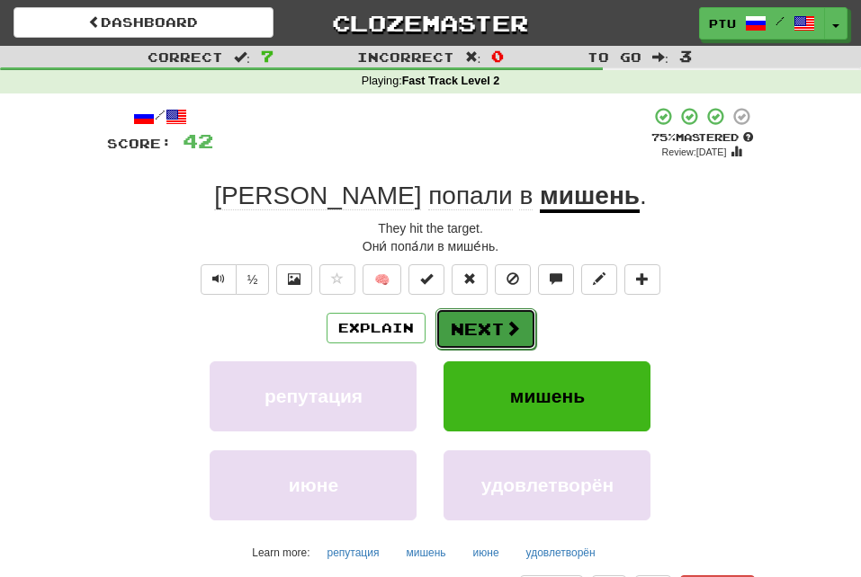
click at [482, 327] on button "Next" at bounding box center [485, 328] width 101 height 41
